Goal: Find specific page/section: Find specific page/section

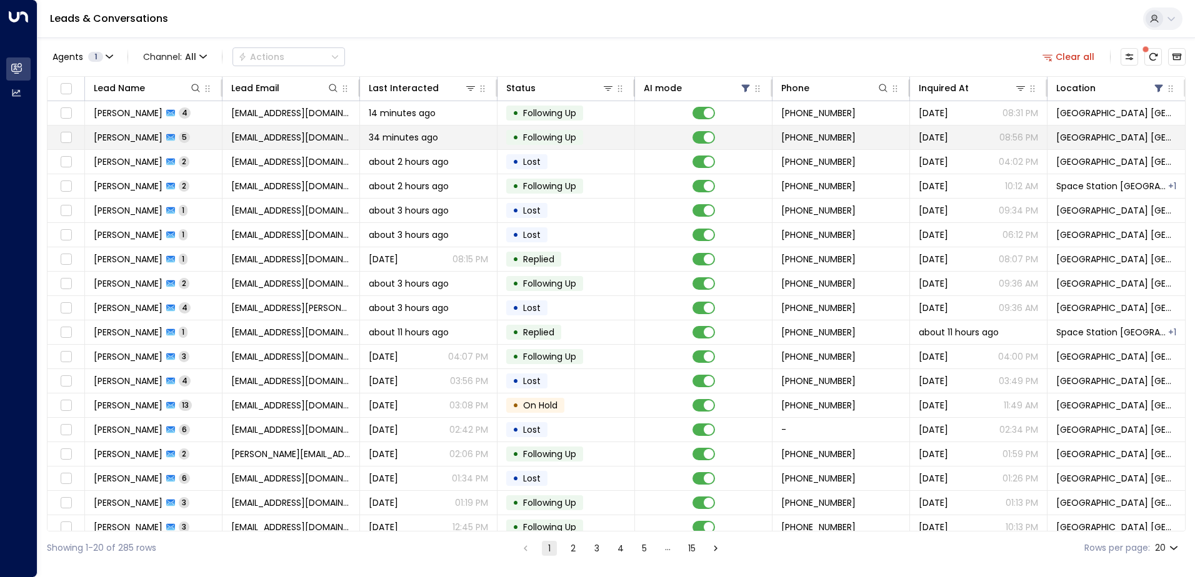
click at [425, 137] on span "34 minutes ago" at bounding box center [403, 137] width 69 height 12
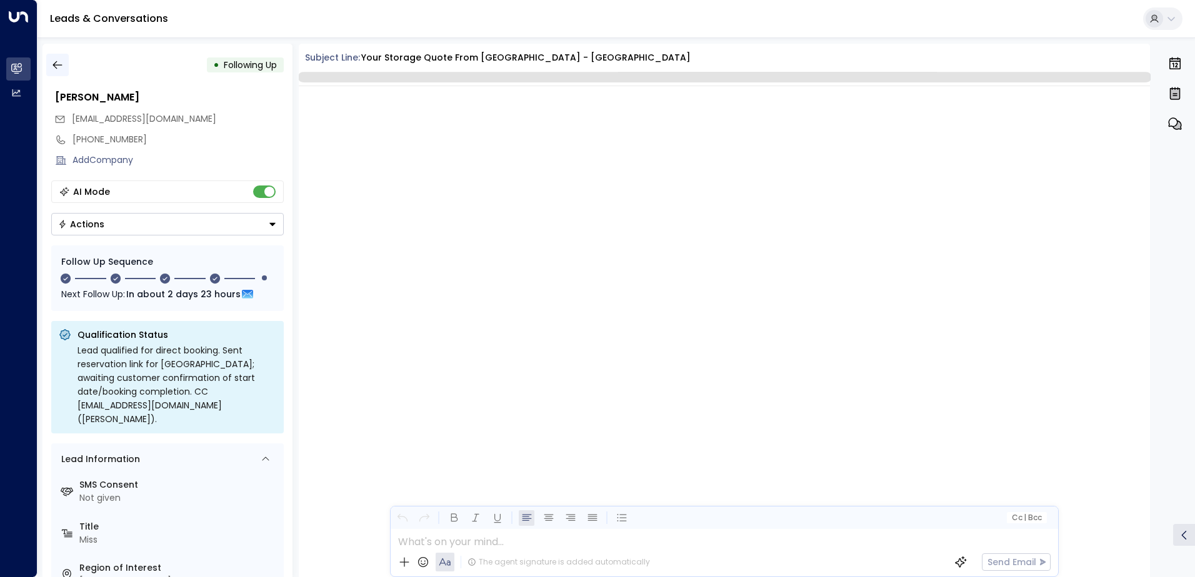
scroll to position [2110, 0]
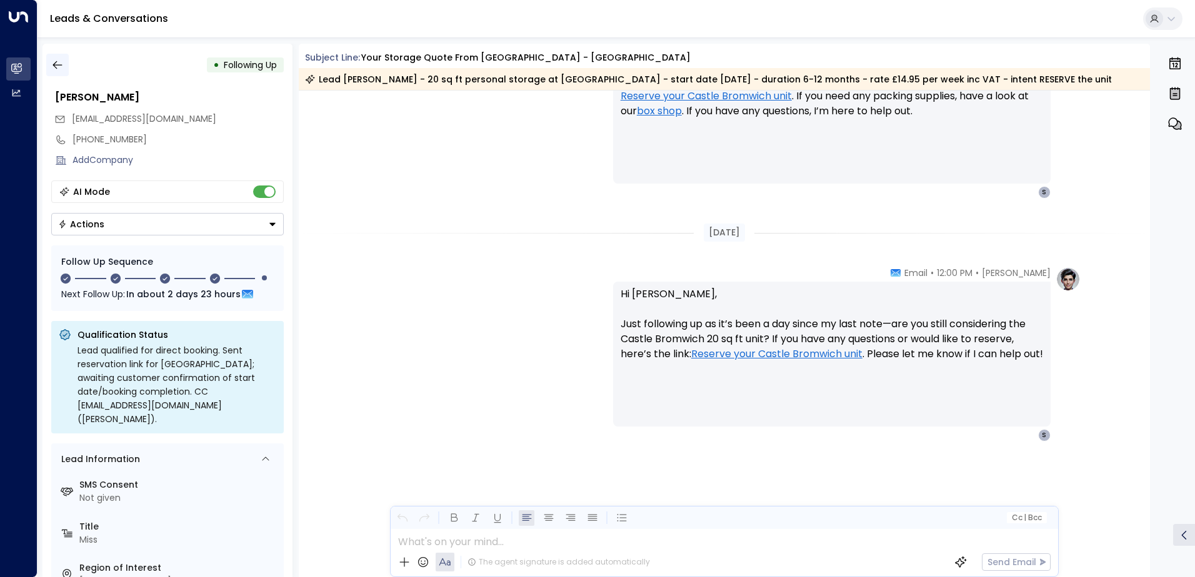
click at [53, 60] on icon "button" at bounding box center [57, 65] width 12 height 12
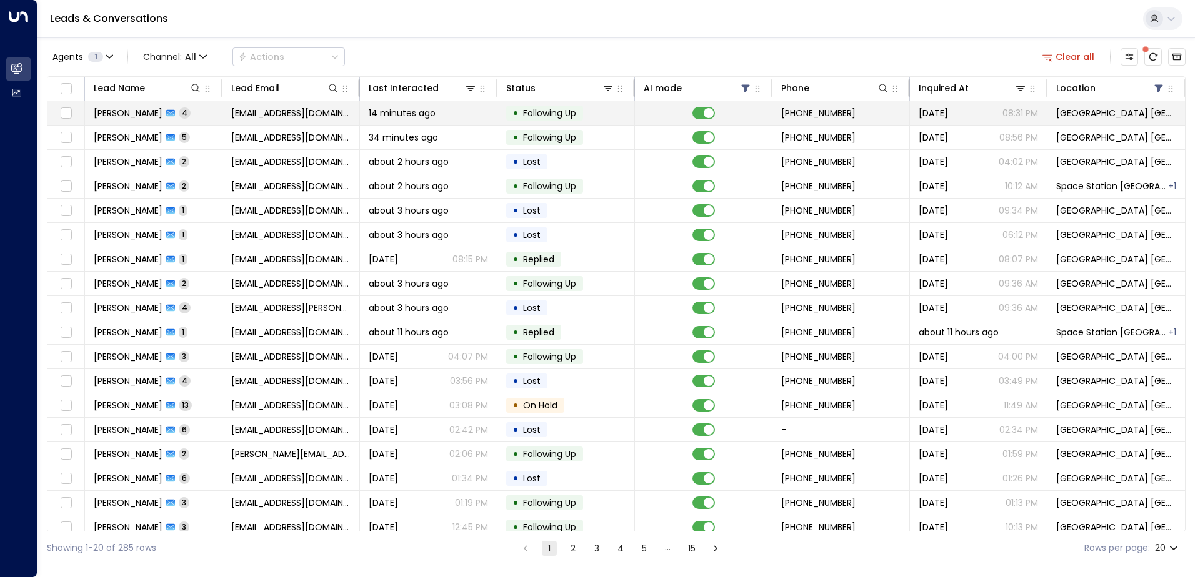
click at [291, 114] on span "[EMAIL_ADDRESS][DOMAIN_NAME]" at bounding box center [290, 113] width 119 height 12
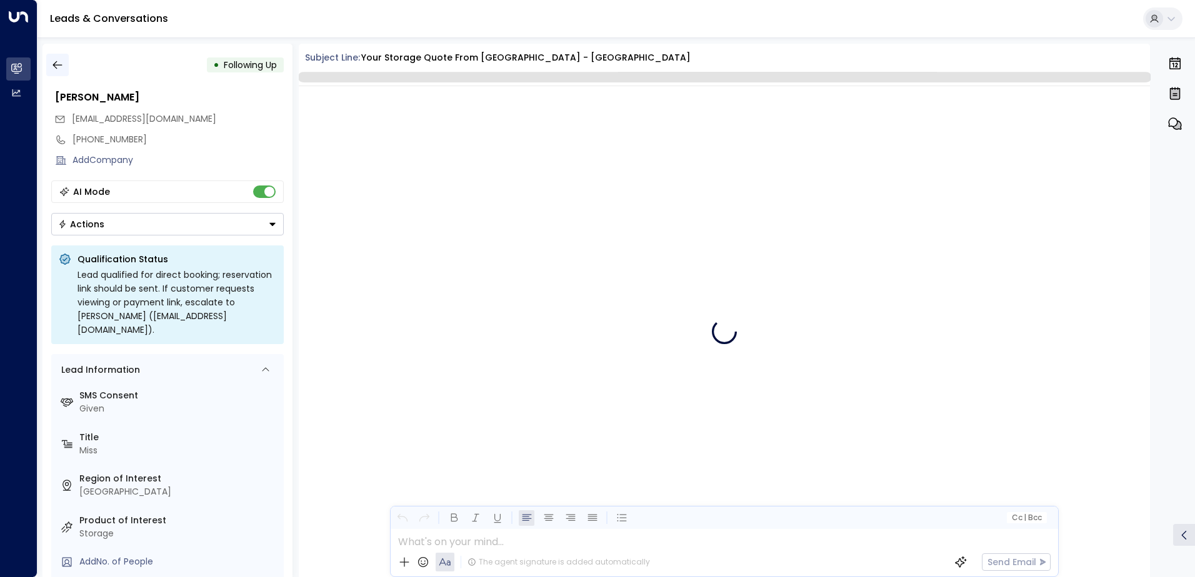
scroll to position [2568, 0]
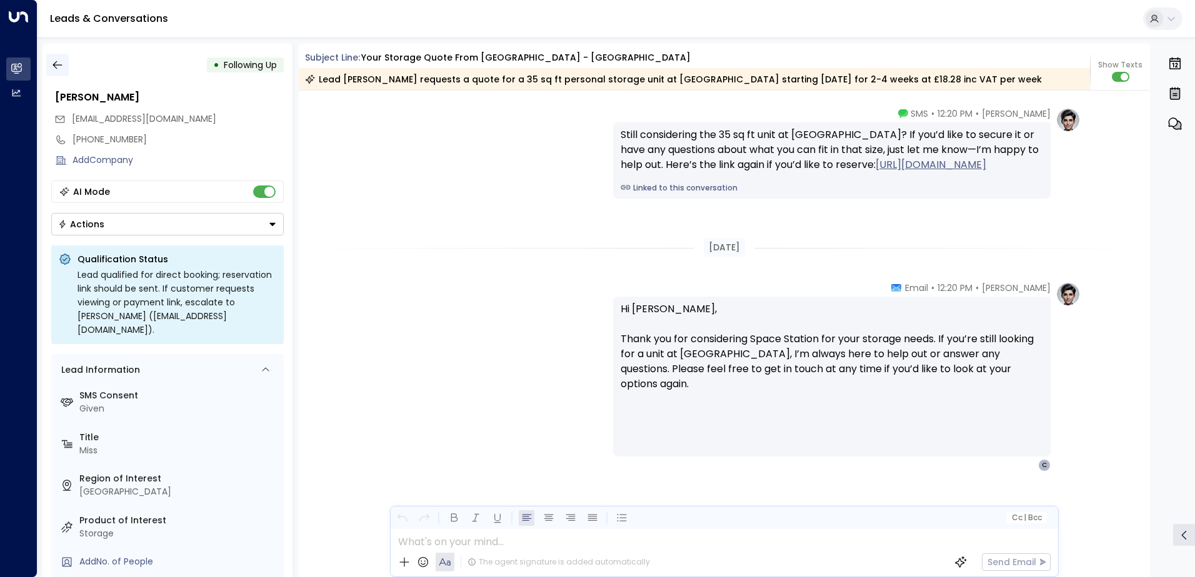
click at [59, 65] on icon "button" at bounding box center [56, 65] width 9 height 8
